Goal: Check status: Check status

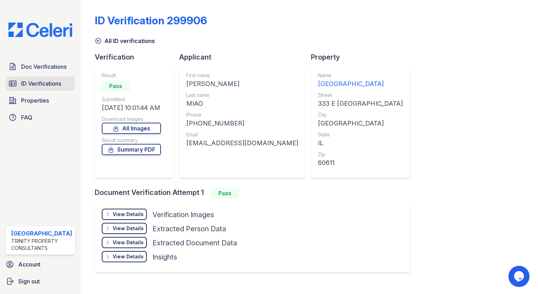
click at [45, 84] on span "ID Verifications" at bounding box center [41, 83] width 40 height 8
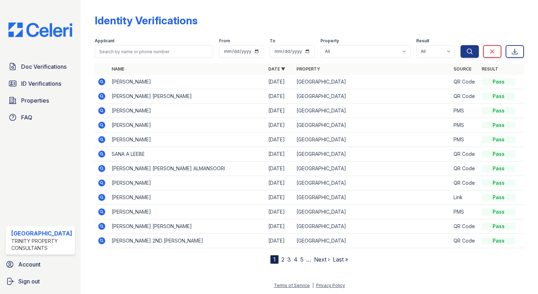
click at [98, 81] on icon at bounding box center [101, 81] width 7 height 7
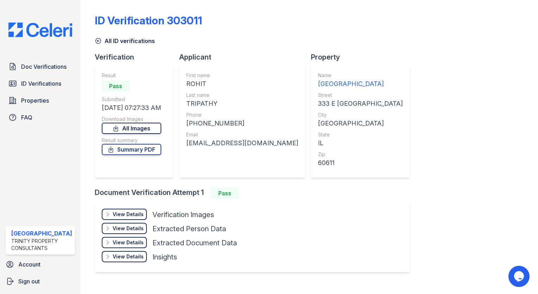
click at [136, 127] on link "All Images" at bounding box center [132, 128] width 60 height 11
click at [506, 75] on div "ID Verification 303011 All ID verifications Verification Result Pass Submitted …" at bounding box center [310, 142] width 430 height 279
click at [138, 147] on link "Summary PDF" at bounding box center [132, 149] width 60 height 11
click at [25, 85] on span "ID Verifications" at bounding box center [41, 83] width 40 height 8
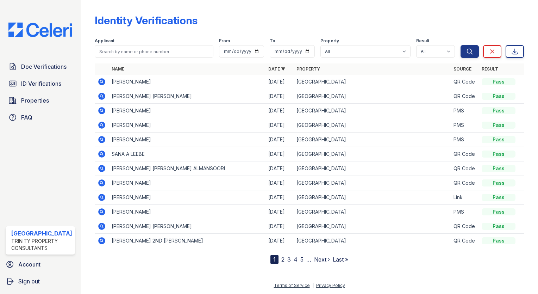
click at [25, 85] on span "ID Verifications" at bounding box center [41, 83] width 40 height 8
click at [30, 81] on span "ID Verifications" at bounding box center [41, 83] width 40 height 8
drag, startPoint x: 30, startPoint y: 81, endPoint x: 29, endPoint y: 67, distance: 14.1
click at [29, 67] on span "Doc Verifications" at bounding box center [43, 66] width 45 height 8
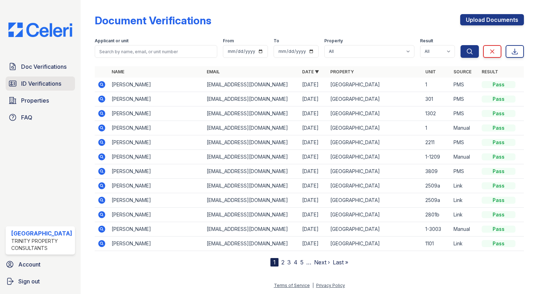
click at [31, 81] on span "ID Verifications" at bounding box center [41, 83] width 40 height 8
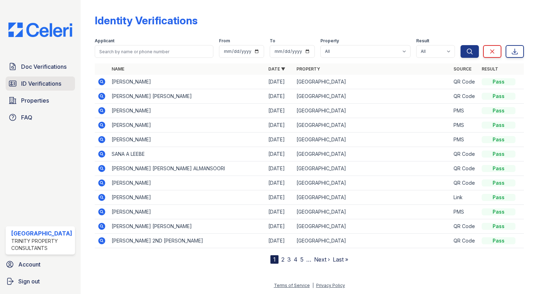
click at [38, 79] on span "ID Verifications" at bounding box center [41, 83] width 40 height 8
click at [99, 108] on icon at bounding box center [101, 110] width 7 height 7
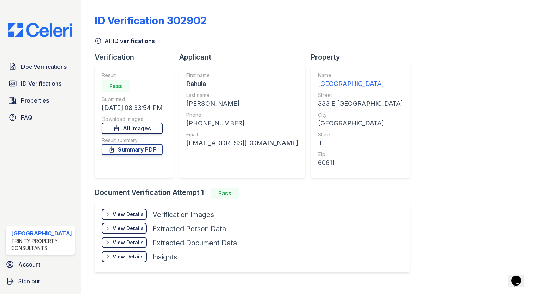
click at [138, 129] on link "All Images" at bounding box center [132, 128] width 61 height 11
click at [53, 79] on span "ID Verifications" at bounding box center [41, 83] width 40 height 8
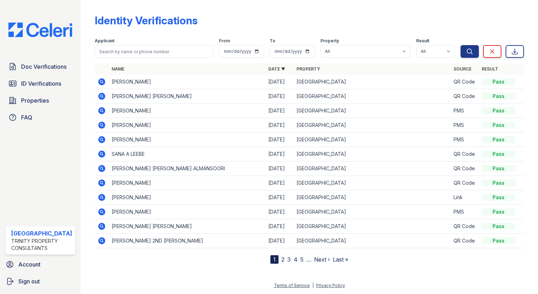
click at [53, 79] on span "ID Verifications" at bounding box center [41, 83] width 40 height 8
click at [98, 97] on icon at bounding box center [101, 96] width 7 height 7
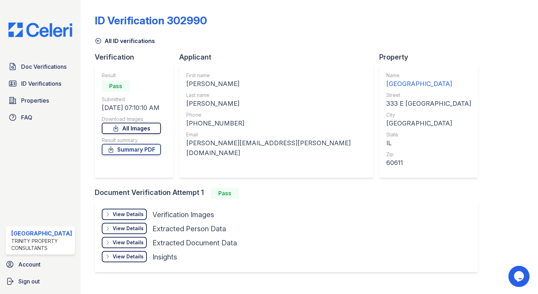
click at [122, 126] on link "All Images" at bounding box center [131, 128] width 59 height 11
click at [485, 22] on div "ID Verification 302990" at bounding box center [310, 23] width 430 height 18
click at [44, 64] on span "Doc Verifications" at bounding box center [43, 66] width 45 height 8
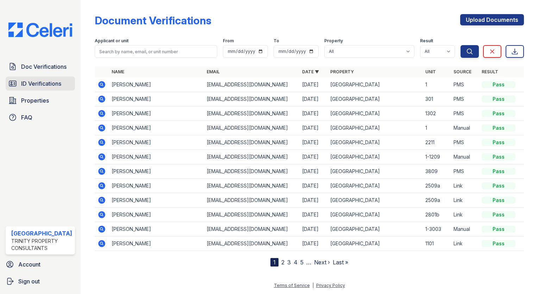
click at [36, 79] on span "ID Verifications" at bounding box center [41, 83] width 40 height 8
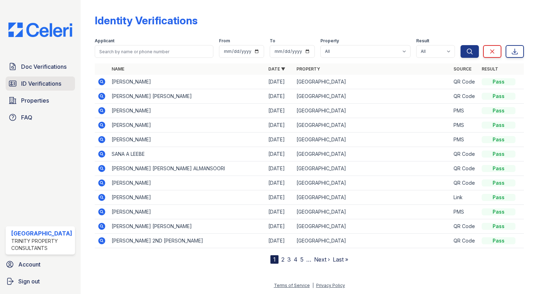
click at [53, 79] on span "ID Verifications" at bounding box center [41, 83] width 40 height 8
click at [42, 79] on span "ID Verifications" at bounding box center [41, 83] width 40 height 8
click at [54, 78] on link "ID Verifications" at bounding box center [40, 83] width 69 height 14
click at [50, 81] on span "ID Verifications" at bounding box center [41, 83] width 40 height 8
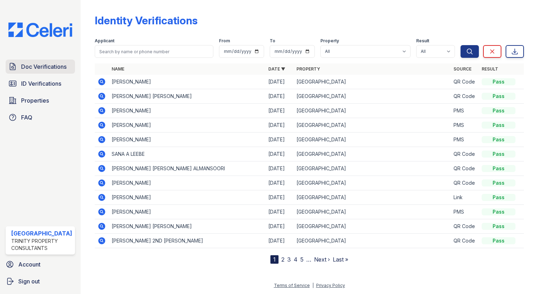
click at [44, 65] on span "Doc Verifications" at bounding box center [43, 66] width 45 height 8
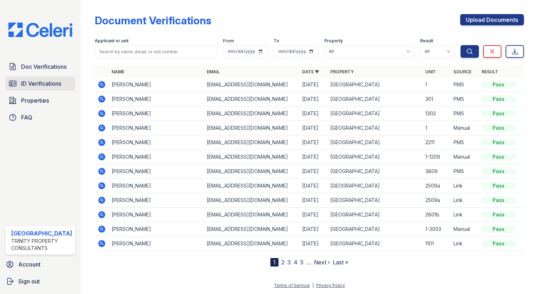
click at [44, 80] on span "ID Verifications" at bounding box center [41, 83] width 40 height 8
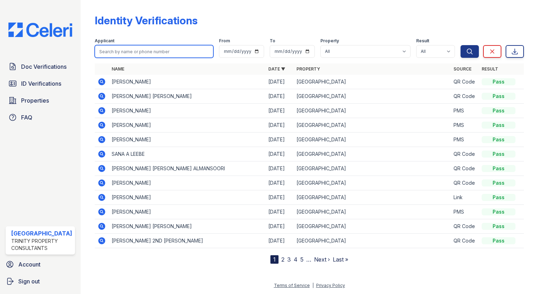
click at [123, 55] on input "search" at bounding box center [154, 51] width 119 height 13
type input "tripathy"
click at [461, 45] on button "Search" at bounding box center [470, 51] width 18 height 13
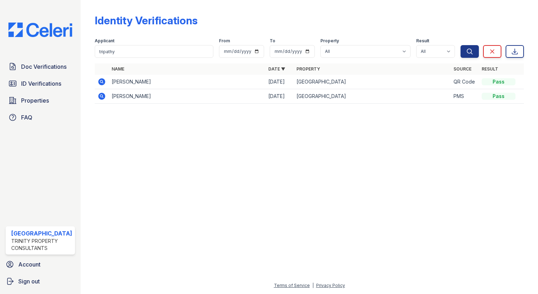
click at [98, 80] on icon at bounding box center [101, 81] width 7 height 7
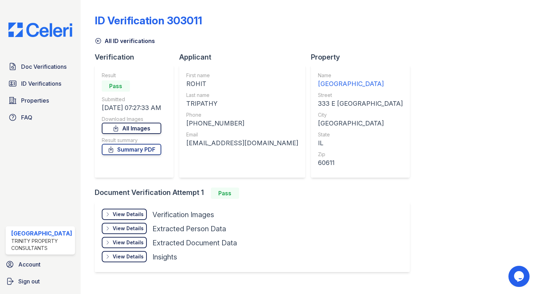
click at [142, 128] on link "All Images" at bounding box center [132, 128] width 60 height 11
click at [512, 24] on div "ID Verification 303011" at bounding box center [310, 23] width 430 height 18
click at [45, 90] on div "Doc Verifications ID Verifications Properties FAQ" at bounding box center [40, 92] width 75 height 65
click at [46, 84] on span "ID Verifications" at bounding box center [41, 83] width 40 height 8
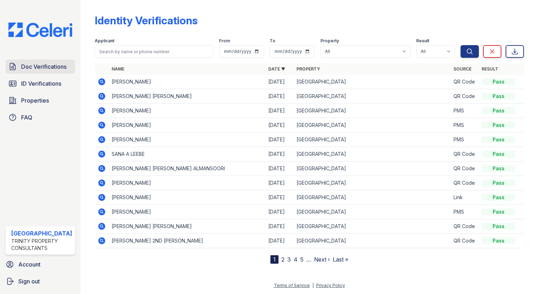
click at [48, 63] on span "Doc Verifications" at bounding box center [43, 66] width 45 height 8
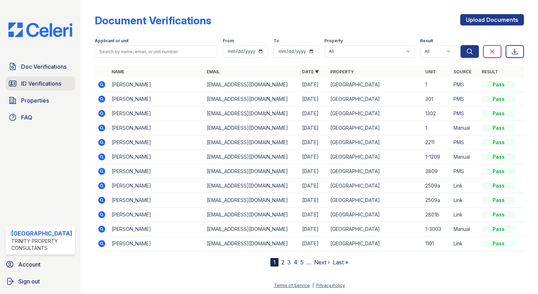
click at [44, 79] on span "ID Verifications" at bounding box center [41, 83] width 40 height 8
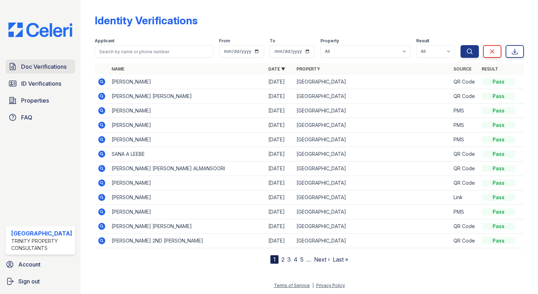
click at [45, 68] on span "Doc Verifications" at bounding box center [43, 66] width 45 height 8
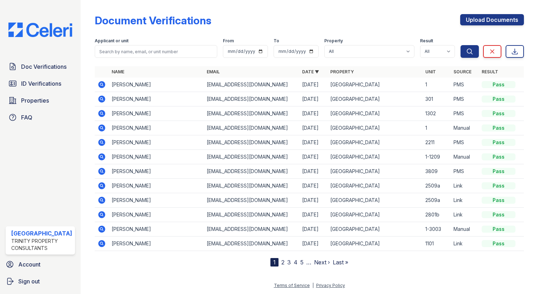
click at [43, 74] on div "Doc Verifications ID Verifications Properties FAQ" at bounding box center [40, 92] width 75 height 65
click at [43, 79] on span "ID Verifications" at bounding box center [41, 83] width 40 height 8
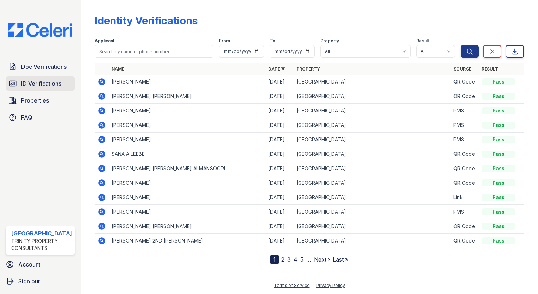
click at [43, 80] on span "ID Verifications" at bounding box center [41, 83] width 40 height 8
click at [40, 82] on span "ID Verifications" at bounding box center [41, 83] width 40 height 8
click at [39, 81] on span "ID Verifications" at bounding box center [41, 83] width 40 height 8
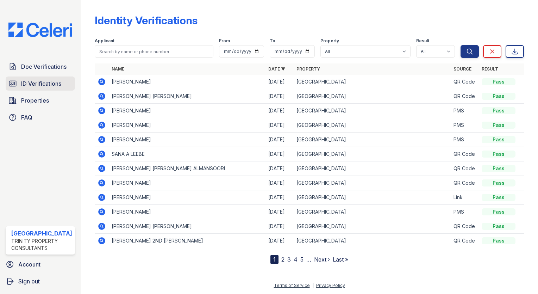
click at [44, 88] on link "ID Verifications" at bounding box center [40, 83] width 69 height 14
click at [43, 88] on link "ID Verifications" at bounding box center [40, 83] width 69 height 14
click at [47, 65] on span "Doc Verifications" at bounding box center [43, 66] width 45 height 8
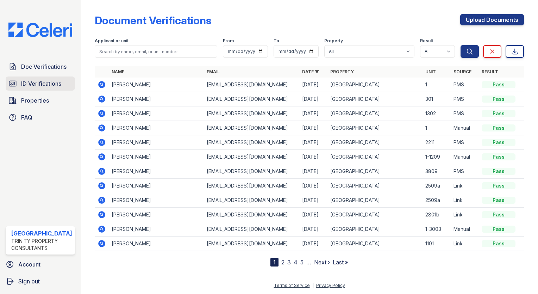
click at [46, 78] on link "ID Verifications" at bounding box center [40, 83] width 69 height 14
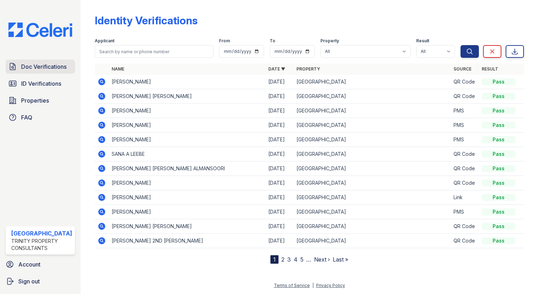
click at [46, 70] on link "Doc Verifications" at bounding box center [40, 67] width 69 height 14
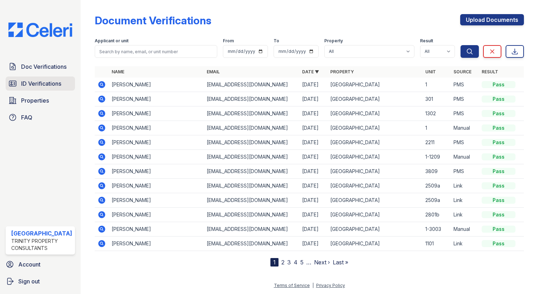
click at [41, 83] on span "ID Verifications" at bounding box center [41, 83] width 40 height 8
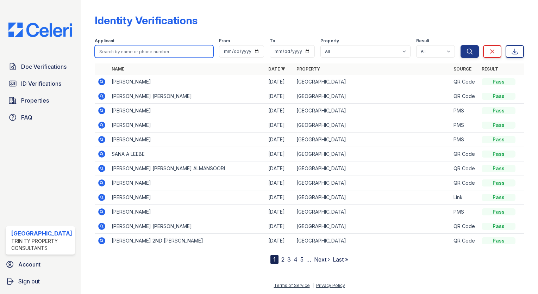
click at [128, 49] on input "search" at bounding box center [154, 51] width 119 height 13
type input "tripathy"
click at [461, 45] on button "Search" at bounding box center [470, 51] width 18 height 13
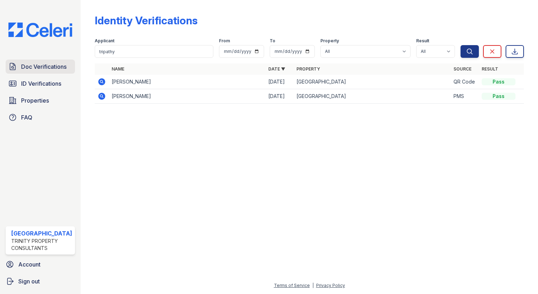
click at [39, 64] on span "Doc Verifications" at bounding box center [43, 66] width 45 height 8
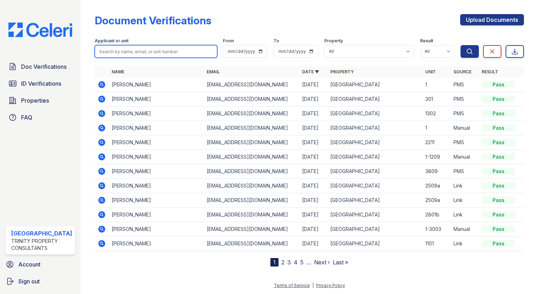
click at [135, 51] on input "search" at bounding box center [156, 51] width 123 height 13
type input "tripathy"
click at [461, 45] on button "Search" at bounding box center [470, 51] width 18 height 13
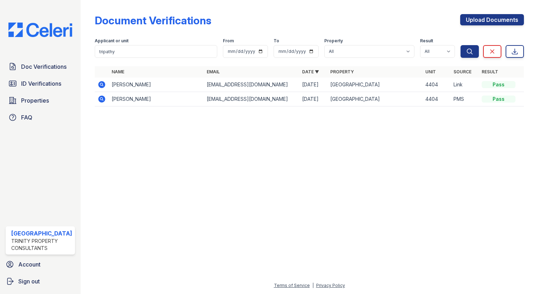
click at [98, 82] on icon at bounding box center [101, 84] width 7 height 7
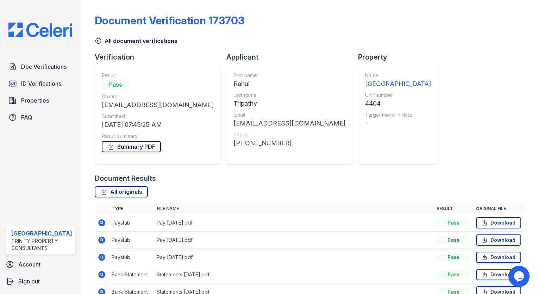
click at [125, 141] on link "Summary PDF" at bounding box center [131, 146] width 59 height 11
click at [42, 84] on span "ID Verifications" at bounding box center [41, 83] width 40 height 8
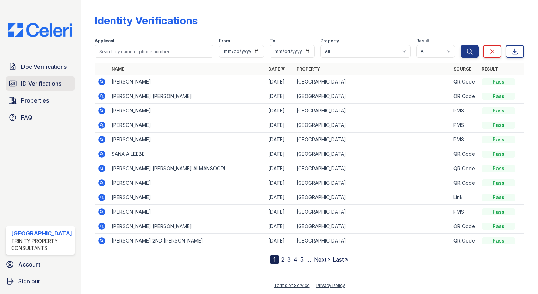
click at [41, 82] on span "ID Verifications" at bounding box center [41, 83] width 40 height 8
click at [33, 83] on span "ID Verifications" at bounding box center [41, 83] width 40 height 8
click at [36, 63] on span "Doc Verifications" at bounding box center [43, 66] width 45 height 8
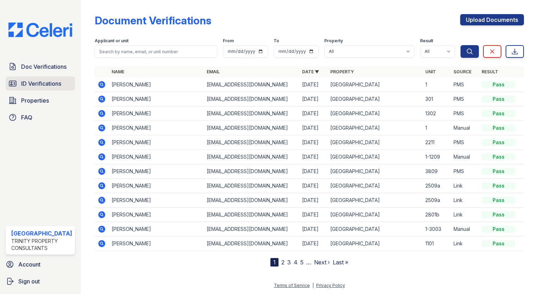
click at [33, 84] on span "ID Verifications" at bounding box center [41, 83] width 40 height 8
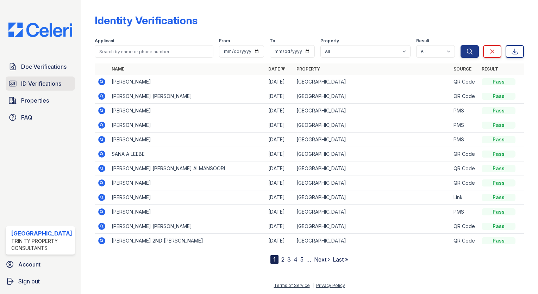
click at [47, 77] on link "ID Verifications" at bounding box center [40, 83] width 69 height 14
click at [46, 79] on span "ID Verifications" at bounding box center [41, 83] width 40 height 8
click at [58, 82] on span "ID Verifications" at bounding box center [41, 83] width 40 height 8
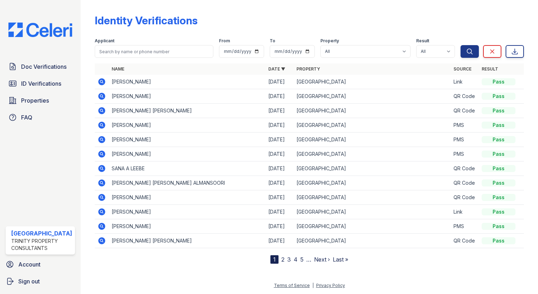
click at [98, 80] on icon at bounding box center [101, 81] width 7 height 7
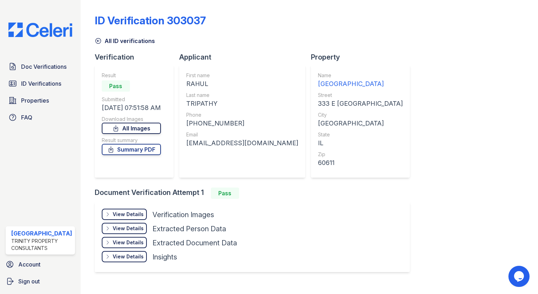
click at [125, 127] on link "All Images" at bounding box center [131, 128] width 59 height 11
click at [134, 128] on link "All Images" at bounding box center [131, 128] width 59 height 11
click at [481, 36] on div "All ID verifications" at bounding box center [310, 38] width 430 height 13
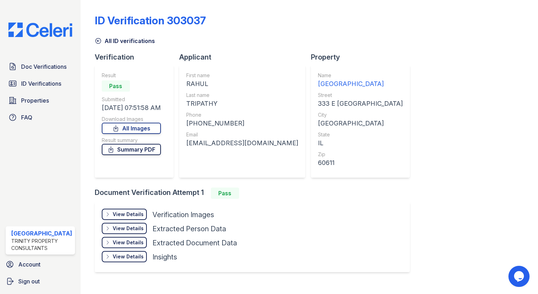
click at [158, 153] on link "Summary PDF" at bounding box center [131, 149] width 59 height 11
click at [54, 81] on span "ID Verifications" at bounding box center [41, 83] width 40 height 8
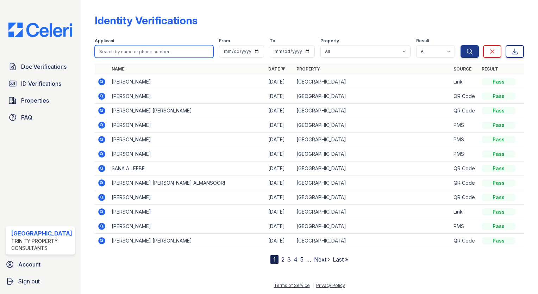
click at [149, 50] on input "search" at bounding box center [154, 51] width 119 height 13
type input "buru"
click at [461, 45] on button "Search" at bounding box center [470, 51] width 18 height 13
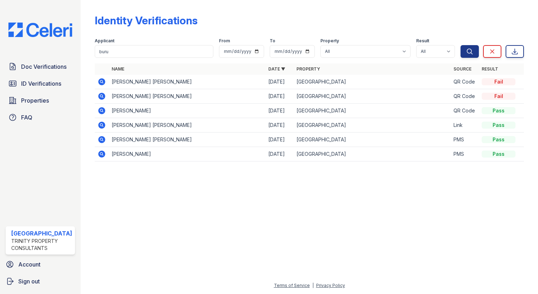
click at [101, 124] on icon at bounding box center [101, 125] width 7 height 7
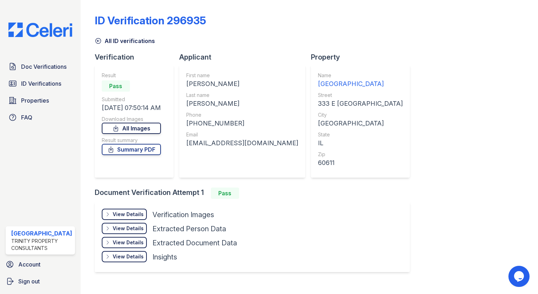
click at [119, 128] on link "All Images" at bounding box center [131, 128] width 59 height 11
click at [119, 125] on icon at bounding box center [115, 128] width 7 height 7
click at [124, 127] on link "All Images" at bounding box center [131, 128] width 59 height 11
click at [127, 126] on link "All Images" at bounding box center [131, 128] width 59 height 11
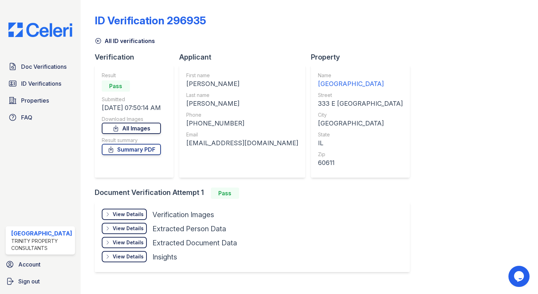
click at [127, 126] on link "All Images" at bounding box center [131, 128] width 59 height 11
click at [126, 149] on link "Summary PDF" at bounding box center [131, 149] width 59 height 11
drag, startPoint x: 126, startPoint y: 149, endPoint x: 150, endPoint y: 150, distance: 24.4
click at [126, 149] on link "Summary PDF" at bounding box center [131, 149] width 59 height 11
click at [47, 79] on span "ID Verifications" at bounding box center [41, 83] width 40 height 8
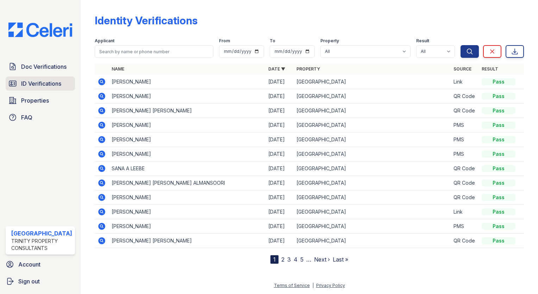
click at [39, 80] on span "ID Verifications" at bounding box center [41, 83] width 40 height 8
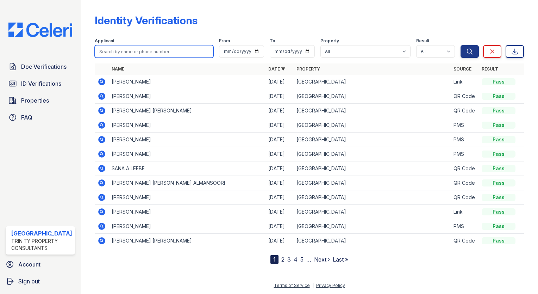
click at [140, 46] on input "search" at bounding box center [154, 51] width 119 height 13
type input "ella mar"
click at [461, 45] on button "Search" at bounding box center [470, 51] width 18 height 13
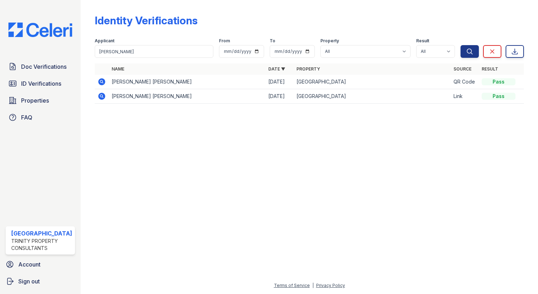
click at [100, 78] on icon at bounding box center [102, 82] width 8 height 8
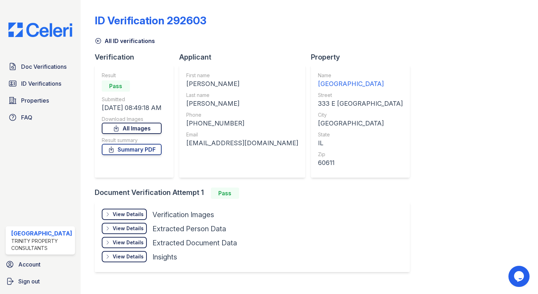
click at [114, 130] on icon at bounding box center [116, 128] width 7 height 7
click at [48, 76] on link "ID Verifications" at bounding box center [40, 83] width 69 height 14
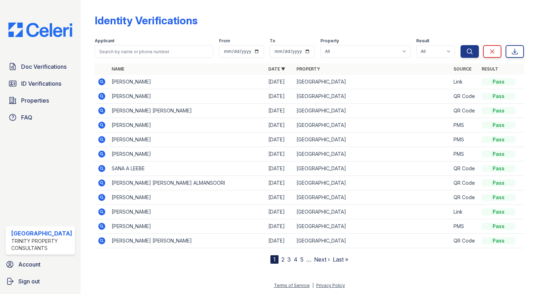
click at [52, 63] on span "Doc Verifications" at bounding box center [43, 66] width 45 height 8
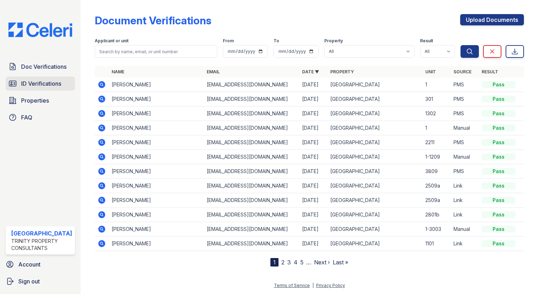
click at [38, 80] on span "ID Verifications" at bounding box center [41, 83] width 40 height 8
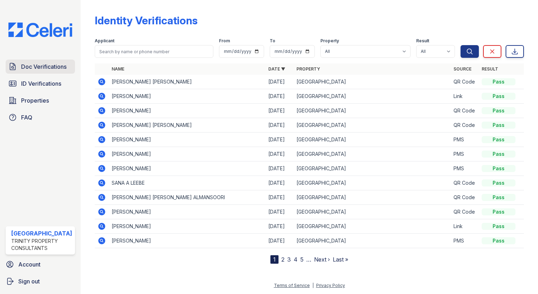
click at [44, 68] on span "Doc Verifications" at bounding box center [43, 66] width 45 height 8
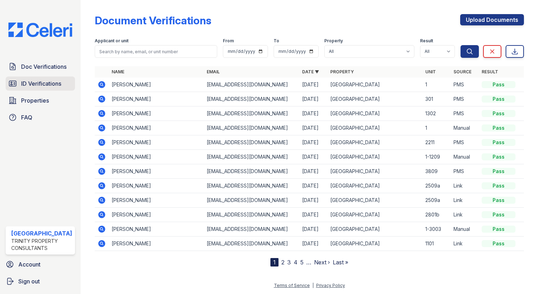
click at [44, 82] on span "ID Verifications" at bounding box center [41, 83] width 40 height 8
